Goal: Task Accomplishment & Management: Complete application form

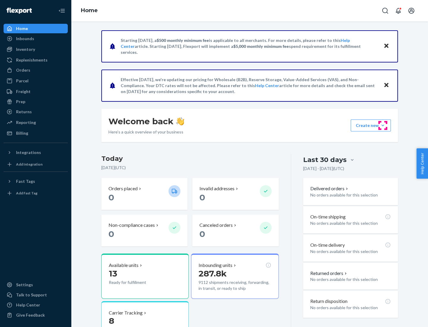
click at [383, 125] on button "Create new Create new inbound Create new order Create new product" at bounding box center [371, 126] width 40 height 12
click at [36, 39] on div "Inbounds" at bounding box center [35, 38] width 63 height 8
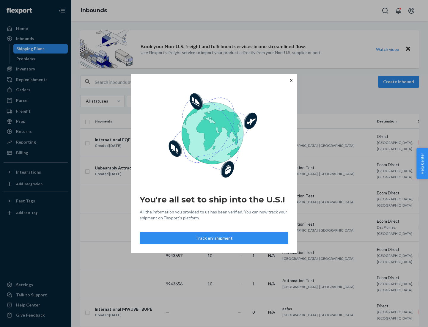
click at [291, 80] on icon "Close" at bounding box center [291, 80] width 2 height 2
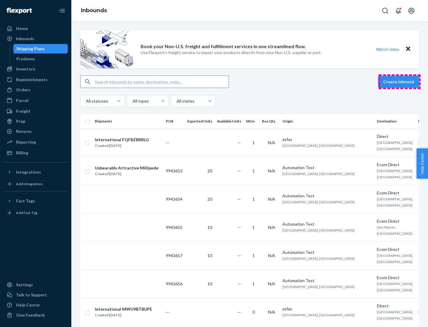
click at [400, 82] on button "Create inbound" at bounding box center [398, 82] width 41 height 12
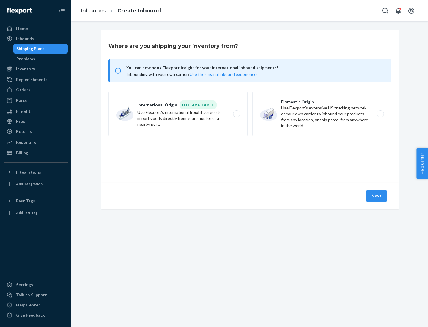
click at [322, 114] on label "Domestic Origin Use Flexport’s extensive US trucking network or your own carrie…" at bounding box center [321, 114] width 139 height 45
click at [380, 114] on input "Domestic Origin Use Flexport’s extensive US trucking network or your own carrie…" at bounding box center [382, 114] width 4 height 4
radio input "true"
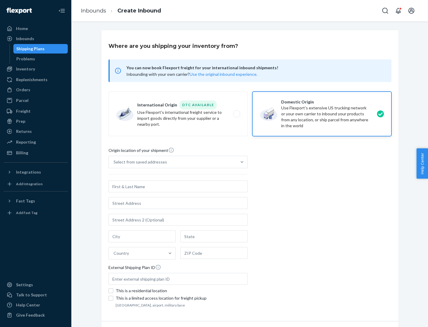
click at [173, 162] on div "Select from saved addresses" at bounding box center [173, 162] width 128 height 12
click at [114, 162] on input "Select from saved addresses" at bounding box center [114, 162] width 1 height 6
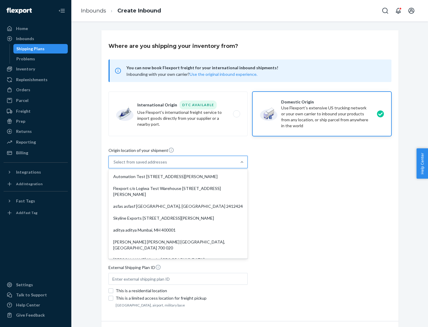
scroll to position [2, 0]
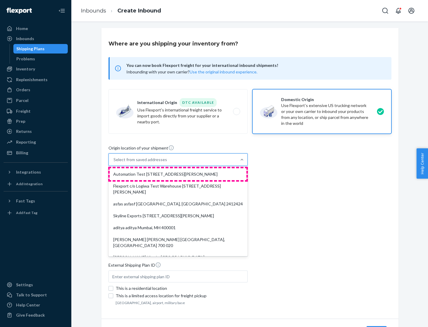
click at [178, 174] on div "Automation Test [STREET_ADDRESS][PERSON_NAME]" at bounding box center [178, 174] width 137 height 12
click at [114, 163] on input "option Automation Test [STREET_ADDRESS][PERSON_NAME]. 9 results available. Use …" at bounding box center [114, 160] width 1 height 6
type input "Automation Test"
type input "9th Floor"
type input "[GEOGRAPHIC_DATA]"
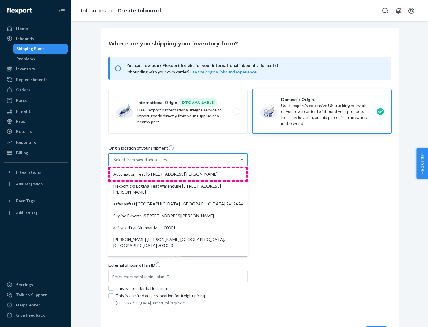
type input "CA"
type input "94104"
type input "[STREET_ADDRESS][PERSON_NAME]"
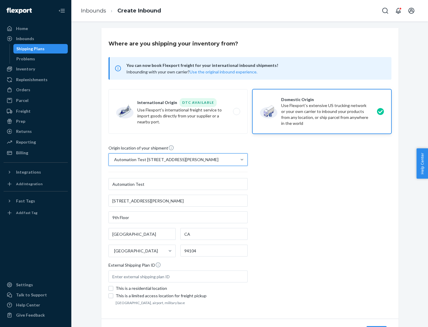
scroll to position [35, 0]
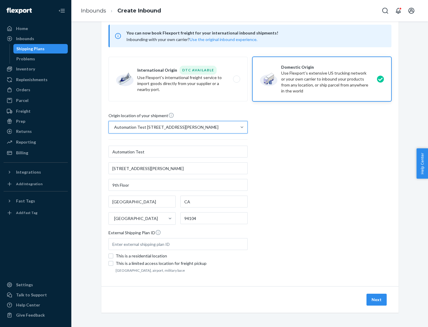
click at [377, 300] on button "Next" at bounding box center [377, 300] width 20 height 12
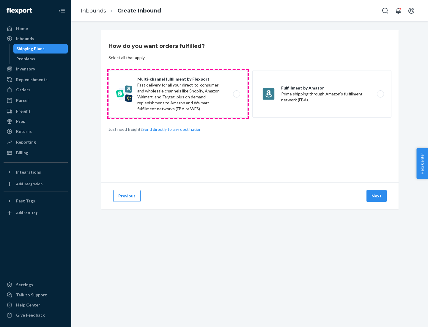
click at [178, 94] on label "Multi-channel fulfillment by Flexport Fast delivery for all your direct-to-cons…" at bounding box center [178, 94] width 139 height 48
click at [236, 94] on input "Multi-channel fulfillment by Flexport Fast delivery for all your direct-to-cons…" at bounding box center [238, 94] width 4 height 4
radio input "true"
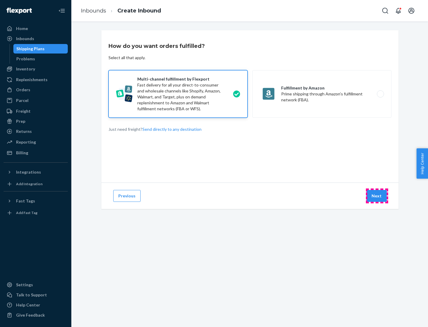
click at [377, 196] on button "Next" at bounding box center [377, 196] width 20 height 12
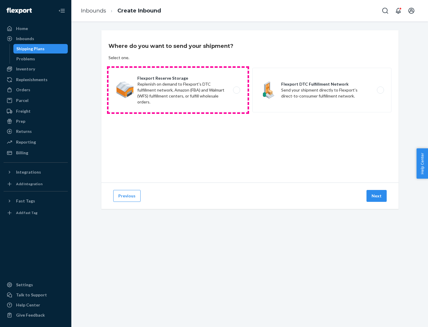
click at [178, 90] on label "Flexport Reserve Storage Replenish on demand to Flexport's DTC fulfillment netw…" at bounding box center [178, 90] width 139 height 45
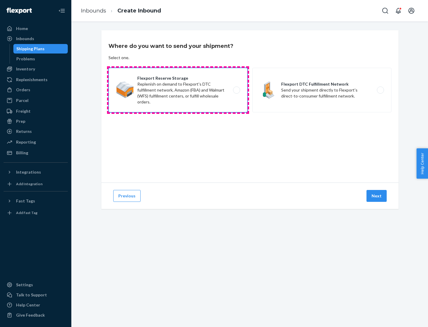
click at [236, 90] on input "Flexport Reserve Storage Replenish on demand to Flexport's DTC fulfillment netw…" at bounding box center [238, 90] width 4 height 4
radio input "true"
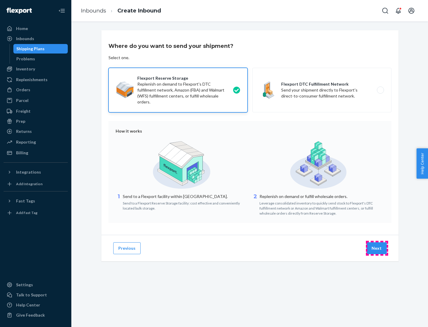
click at [377, 248] on button "Next" at bounding box center [377, 248] width 20 height 12
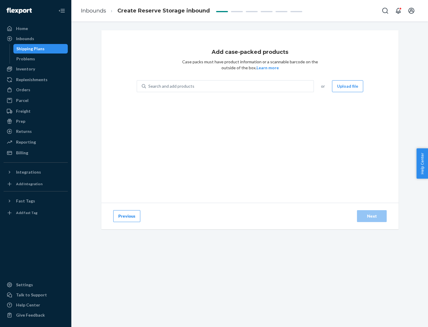
click at [230, 86] on div "Search and add products" at bounding box center [230, 86] width 168 height 11
click at [149, 86] on input "Search and add products" at bounding box center [148, 86] width 1 height 6
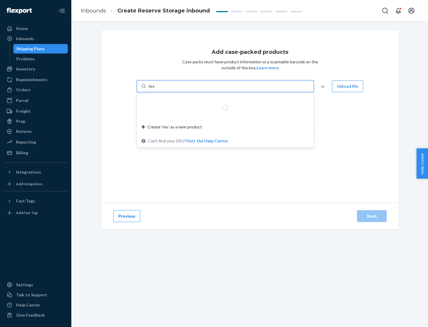
type input "test-syn"
click at [223, 100] on div "test - syn - test" at bounding box center [223, 101] width 163 height 6
click at [164, 89] on input "test-syn" at bounding box center [155, 86] width 15 height 6
type input "1"
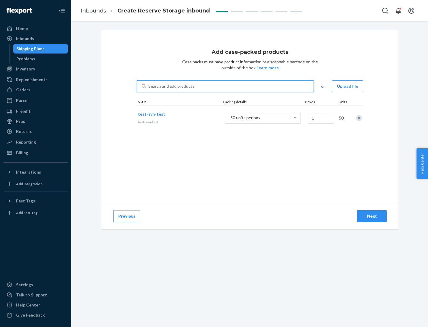
click at [372, 216] on div "Next" at bounding box center [372, 216] width 20 height 6
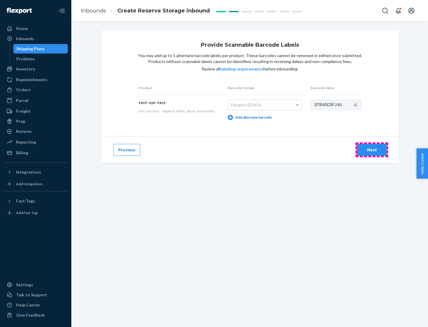
click at [372, 150] on div "Next" at bounding box center [372, 150] width 20 height 6
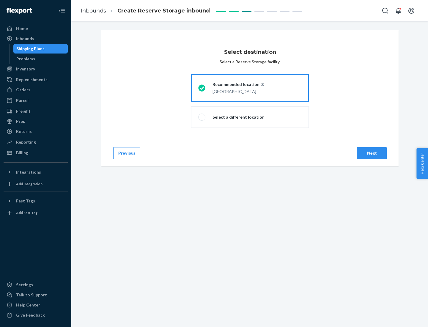
click at [372, 153] on div "Next" at bounding box center [372, 153] width 20 height 6
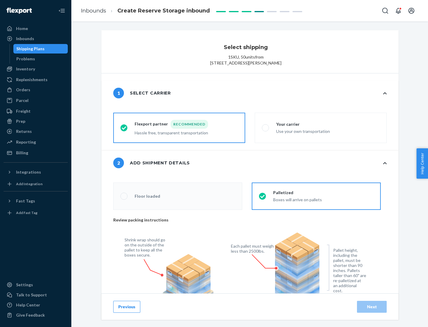
radio input "false"
type input "1"
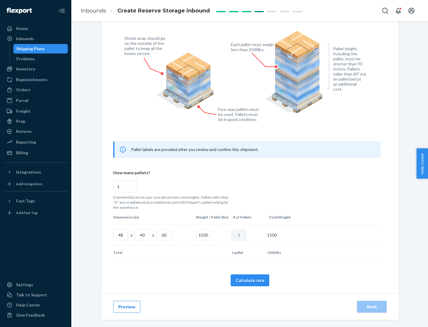
click at [250, 280] on button "Calculate rate" at bounding box center [250, 280] width 39 height 12
radio input "false"
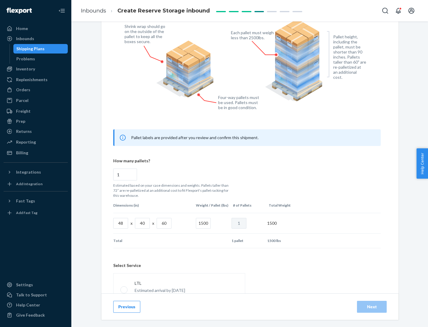
scroll to position [263, 0]
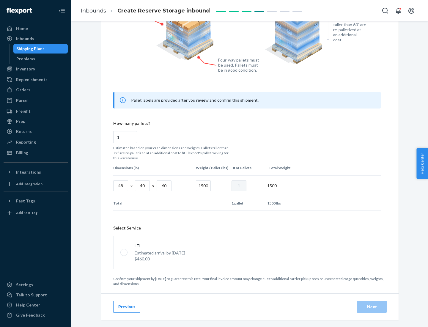
click at [179, 252] on p "Estimated arrival by [DATE]" at bounding box center [160, 253] width 51 height 6
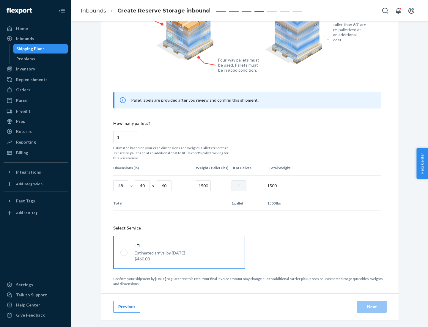
click at [124, 252] on input "LTL Estimated arrival by [DATE] $460.00" at bounding box center [122, 252] width 4 height 4
radio input "true"
radio input "false"
click at [372, 307] on div "Next" at bounding box center [372, 307] width 20 height 6
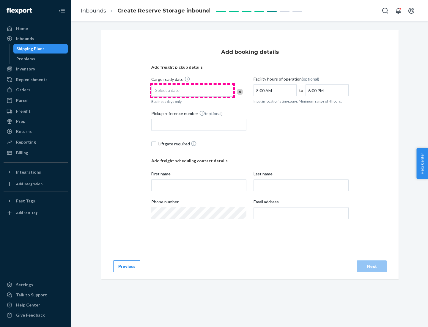
click at [192, 91] on div "Select a date" at bounding box center [192, 91] width 82 height 12
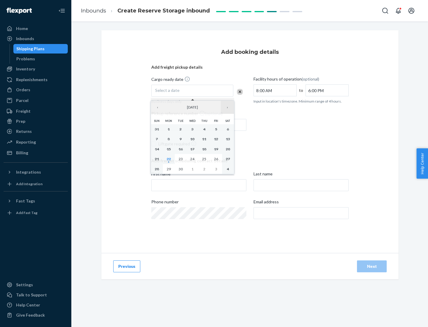
click at [227, 107] on button "›" at bounding box center [227, 107] width 13 height 13
click at [204, 159] on abbr "23" at bounding box center [204, 159] width 4 height 4
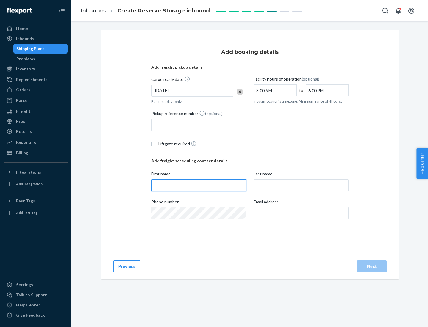
click at [199, 185] on input "First name" at bounding box center [198, 185] width 95 height 12
type input "[PERSON_NAME]"
click at [301, 185] on input "Last name" at bounding box center [301, 185] width 95 height 12
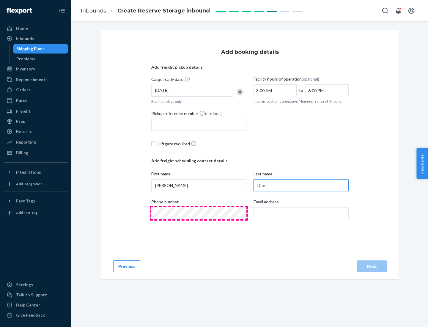
type input "Doe"
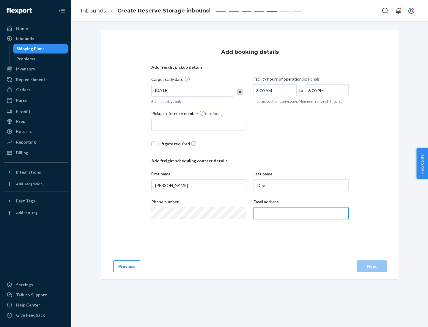
click at [301, 213] on input "Email address" at bounding box center [301, 213] width 95 height 12
type input "[EMAIL_ADDRESS][DOMAIN_NAME]"
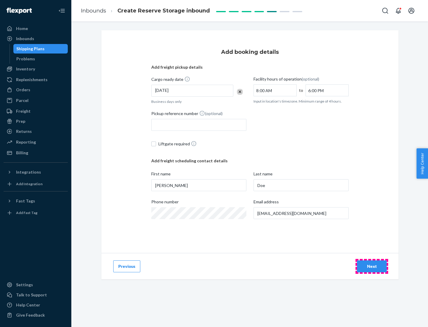
click at [372, 266] on div "Next" at bounding box center [372, 266] width 20 height 6
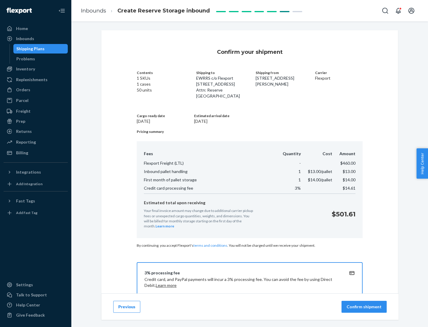
scroll to position [86, 0]
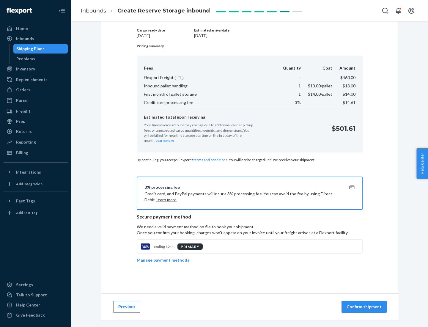
click at [365, 307] on p "Confirm shipment" at bounding box center [364, 307] width 35 height 6
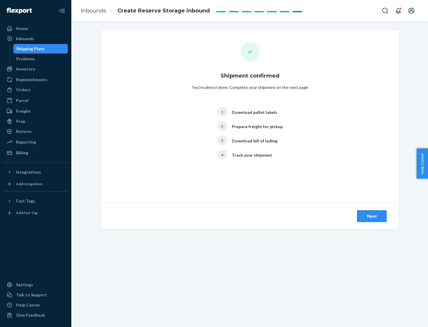
click at [372, 216] on div "Next" at bounding box center [372, 216] width 20 height 6
